Goal: Information Seeking & Learning: Check status

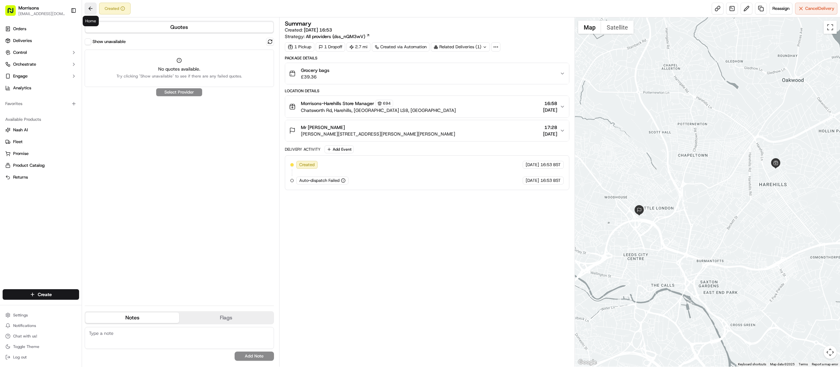
click at [92, 6] on button at bounding box center [91, 9] width 12 height 12
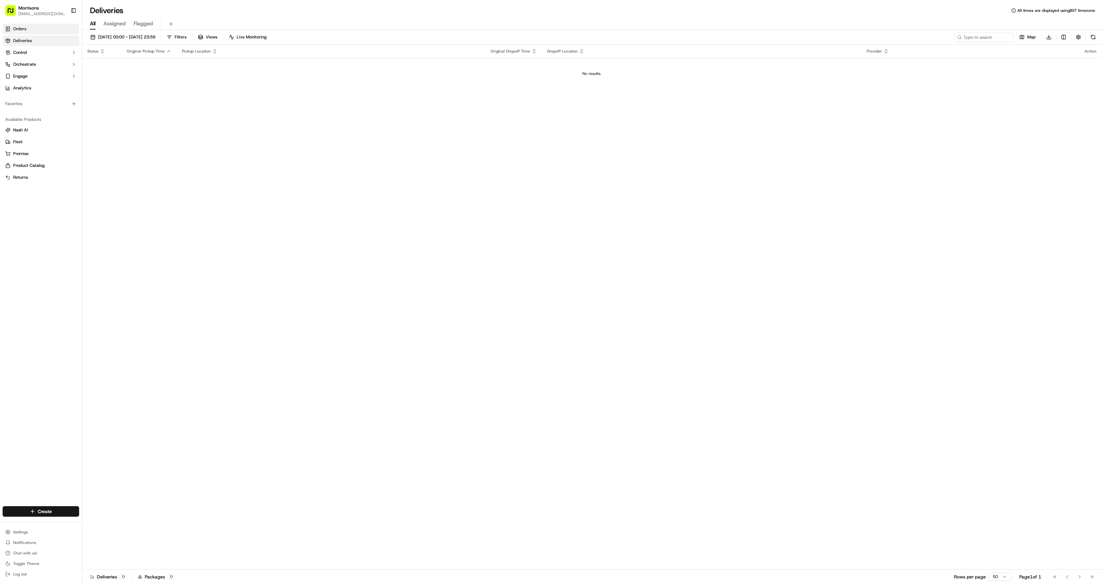
click at [25, 31] on span "Orders" at bounding box center [19, 29] width 13 height 6
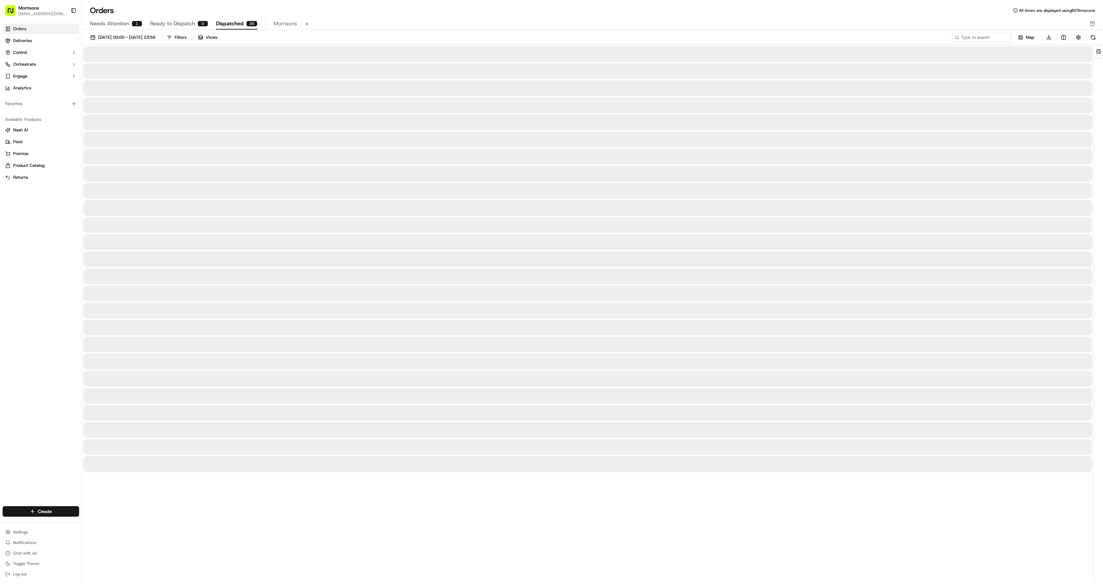
click at [237, 22] on span "Dispatched" at bounding box center [230, 24] width 28 height 8
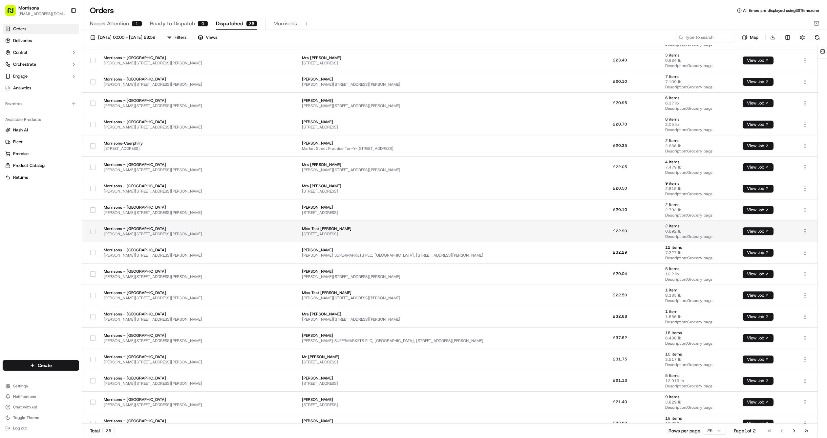
scroll to position [172, 0]
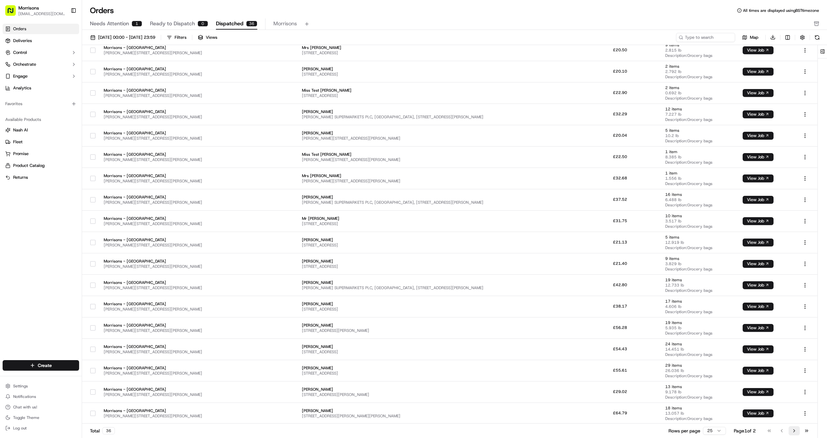
click at [796, 367] on button "Go to next page" at bounding box center [794, 430] width 11 height 9
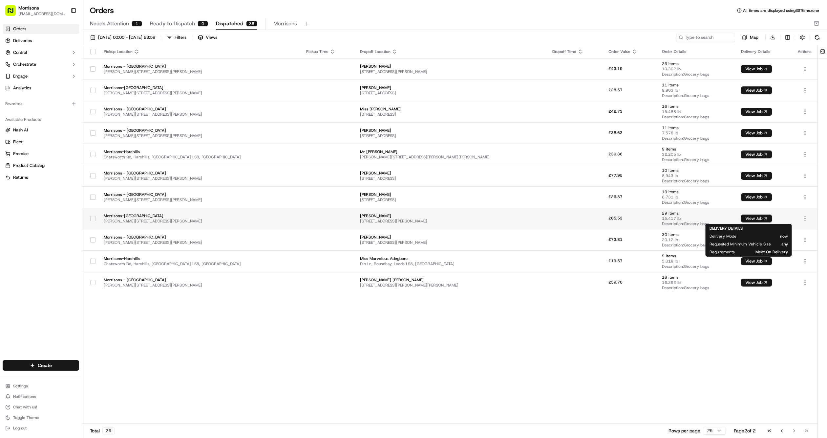
click at [755, 217] on button "View Job" at bounding box center [756, 218] width 31 height 8
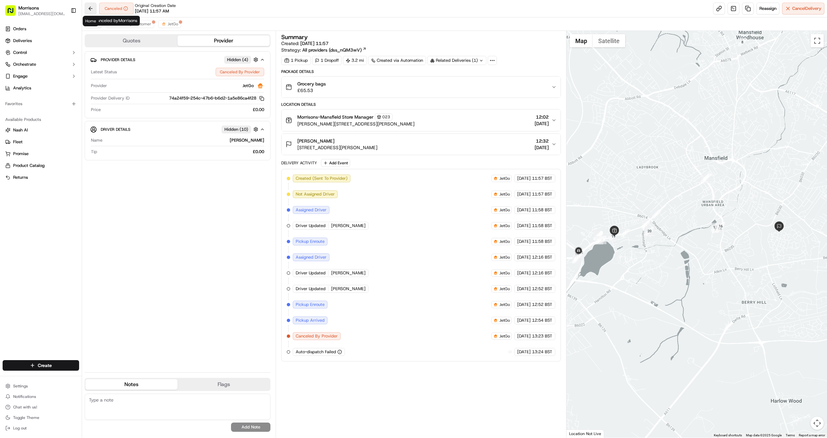
click at [90, 9] on button at bounding box center [91, 9] width 12 height 12
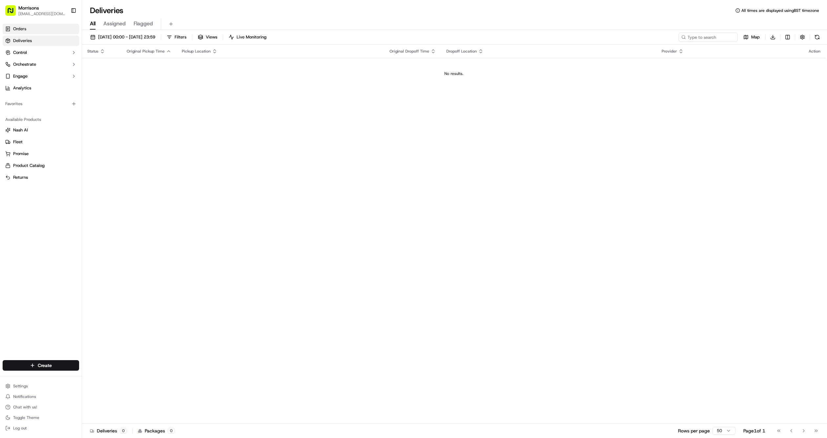
click at [37, 30] on link "Orders" at bounding box center [41, 29] width 76 height 11
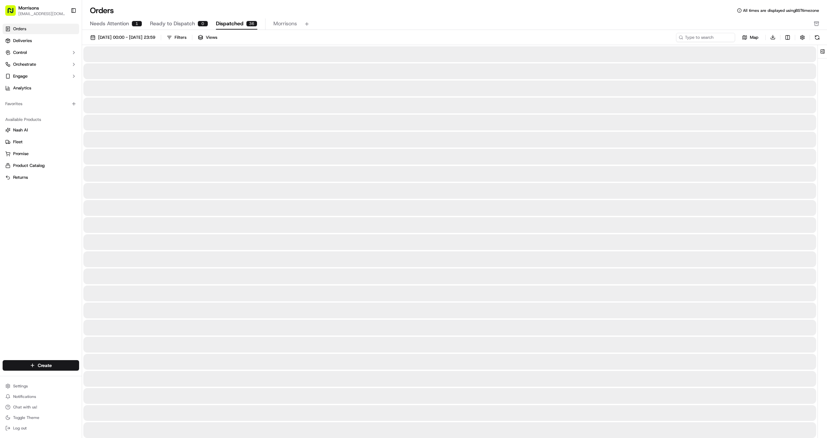
click at [238, 21] on span "Dispatched" at bounding box center [230, 24] width 28 height 8
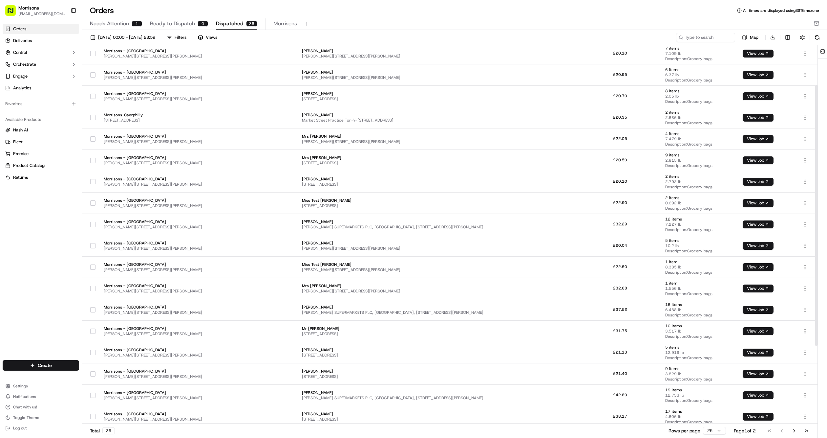
scroll to position [172, 0]
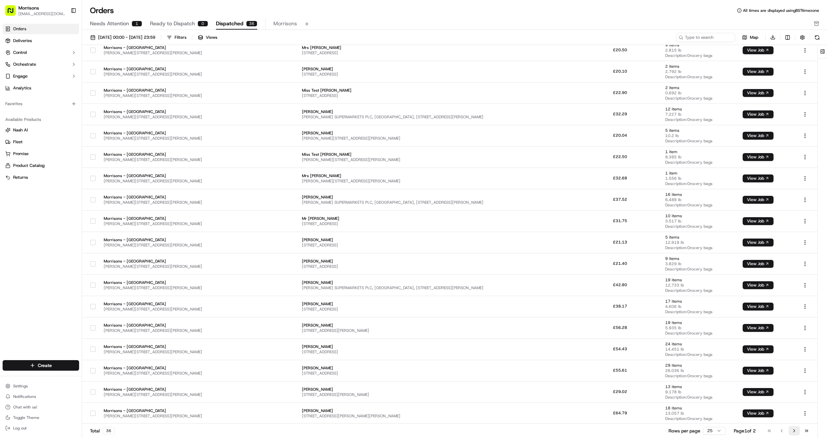
click at [791, 428] on button "Go to next page" at bounding box center [794, 430] width 11 height 9
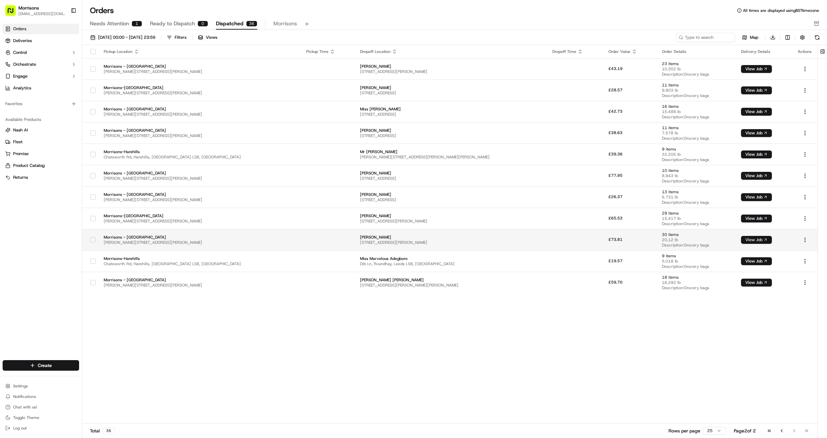
click at [741, 242] on button "View Job" at bounding box center [756, 240] width 31 height 8
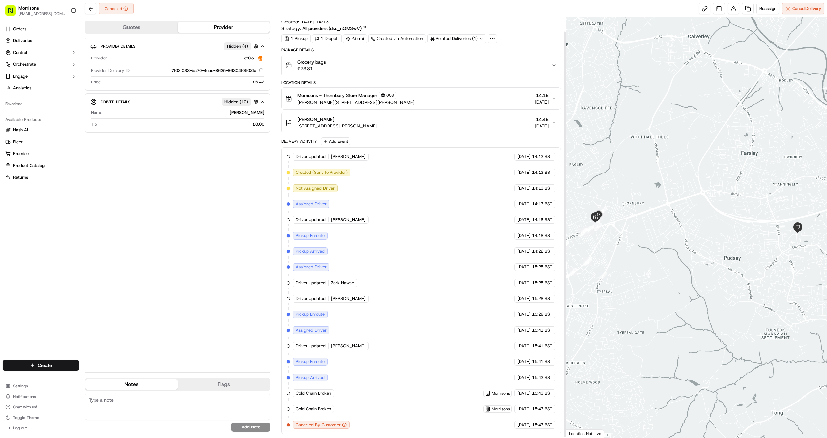
scroll to position [15, 0]
click at [91, 11] on button at bounding box center [91, 9] width 12 height 12
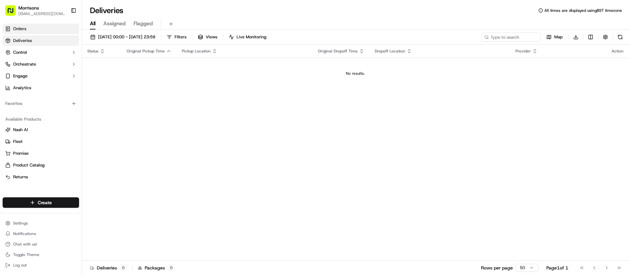
click at [53, 29] on link "Orders" at bounding box center [41, 29] width 76 height 11
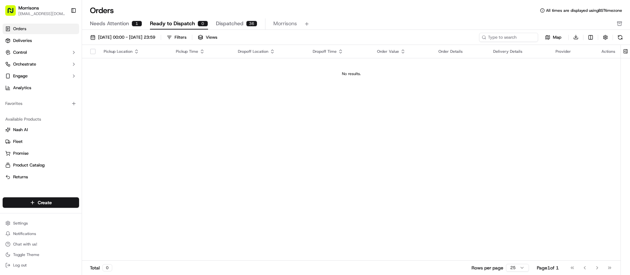
click at [237, 21] on span "Dispatched" at bounding box center [230, 24] width 28 height 8
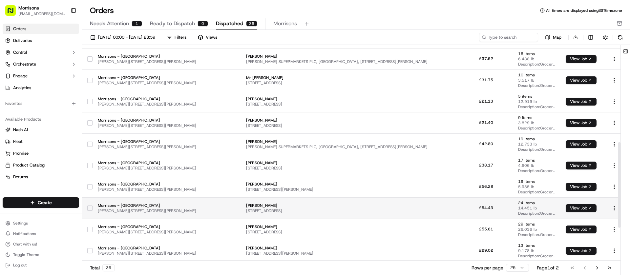
scroll to position [330, 0]
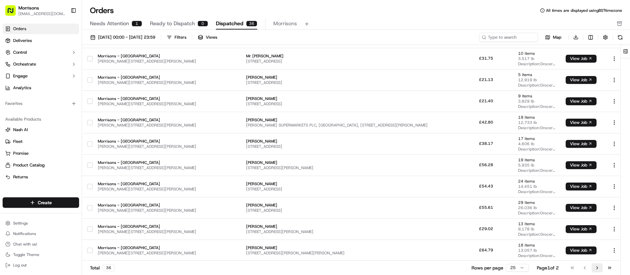
click at [598, 267] on button "Go to next page" at bounding box center [597, 268] width 11 height 9
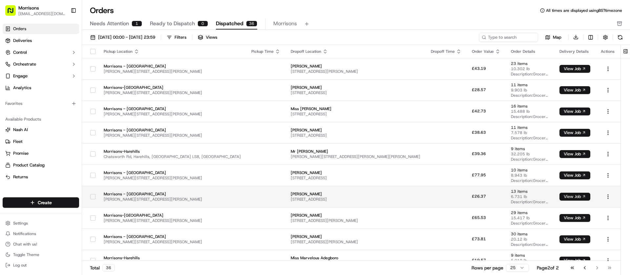
click at [570, 195] on button "View Job" at bounding box center [575, 197] width 31 height 8
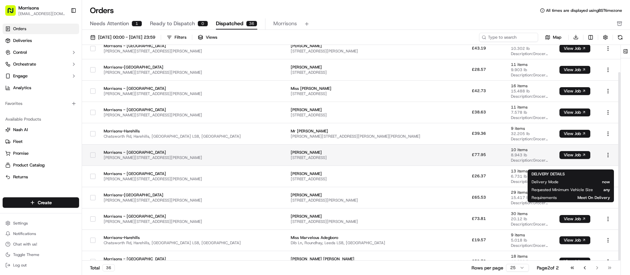
scroll to position [32, 0]
